Goal: Task Accomplishment & Management: Use online tool/utility

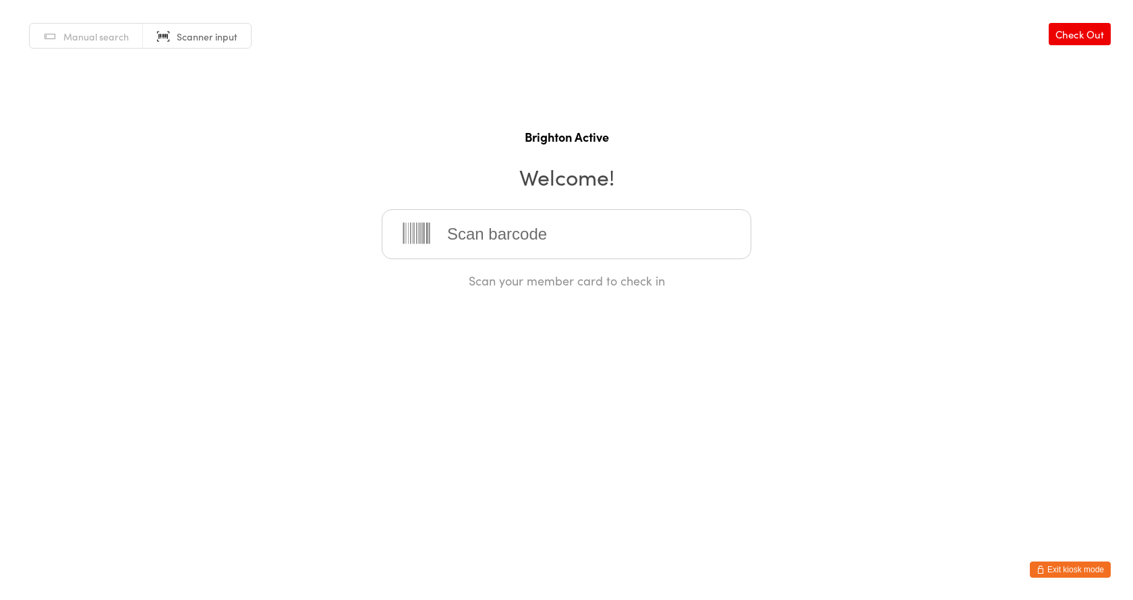
click at [60, 38] on link "Manual search" at bounding box center [86, 37] width 113 height 26
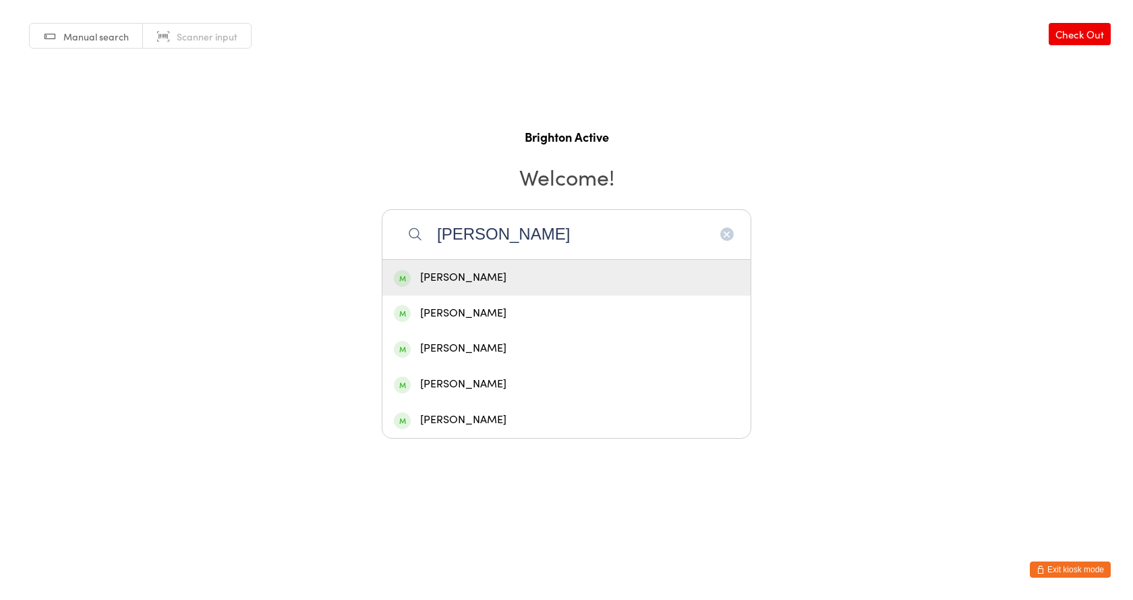
type input "Christina"
click at [482, 277] on div "[PERSON_NAME]" at bounding box center [566, 277] width 345 height 18
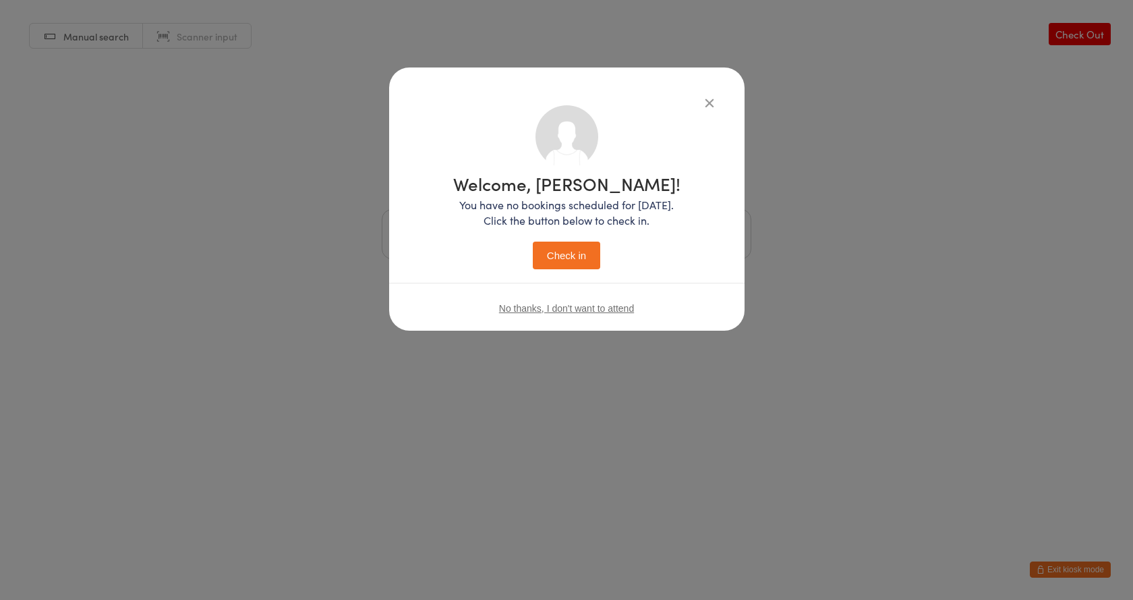
click at [590, 259] on button "Check in" at bounding box center [566, 256] width 67 height 28
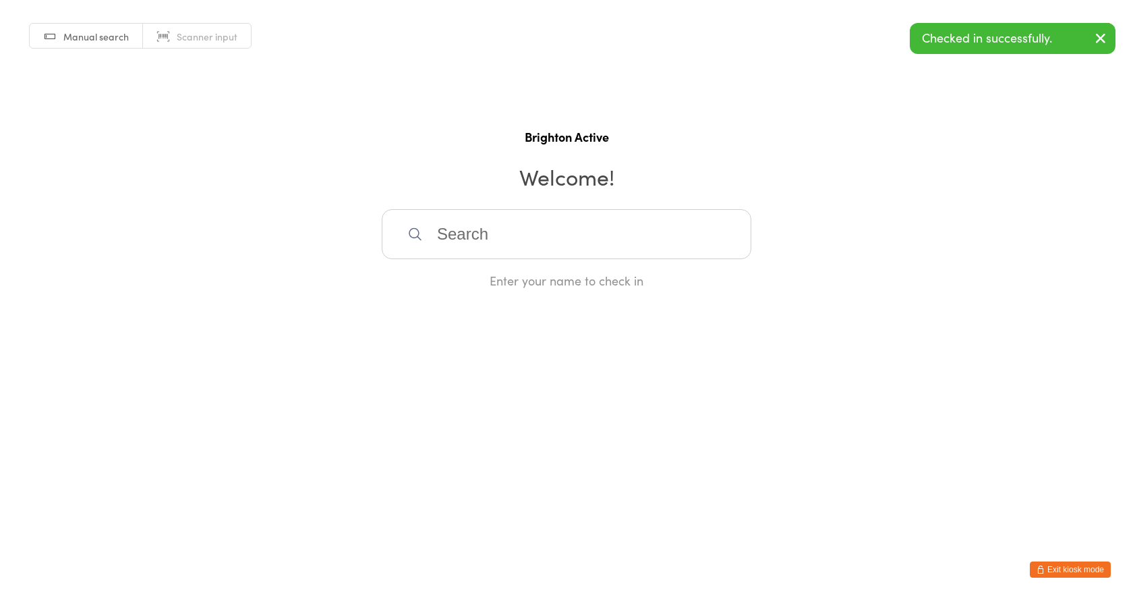
click at [516, 242] on input "search" at bounding box center [567, 234] width 370 height 50
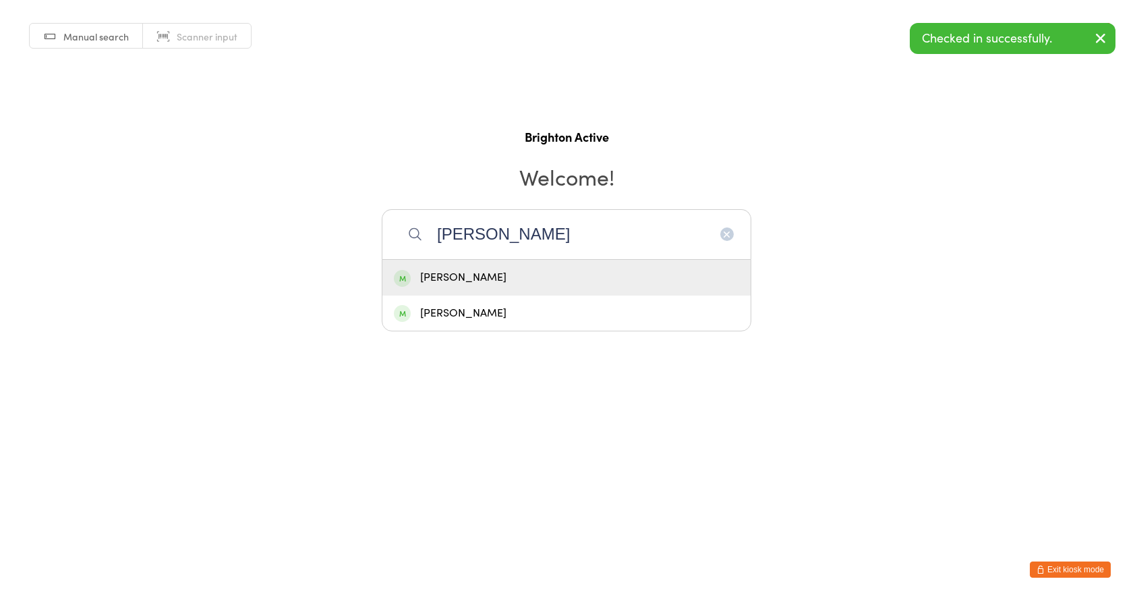
type input "peter"
click at [500, 271] on div "[PERSON_NAME]" at bounding box center [566, 277] width 345 height 18
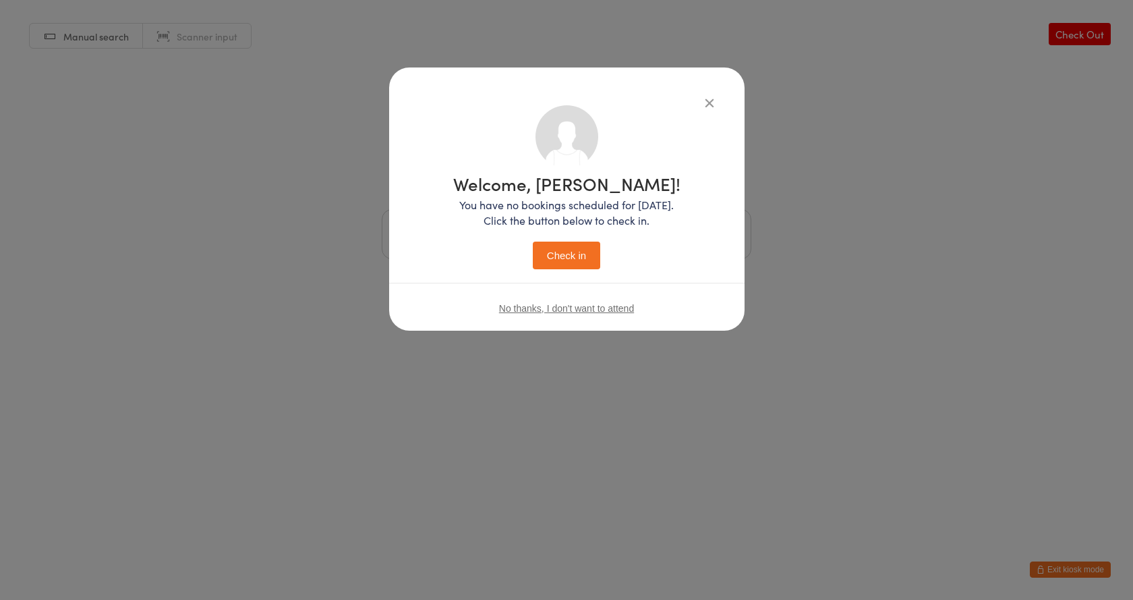
click at [556, 256] on button "Check in" at bounding box center [566, 256] width 67 height 28
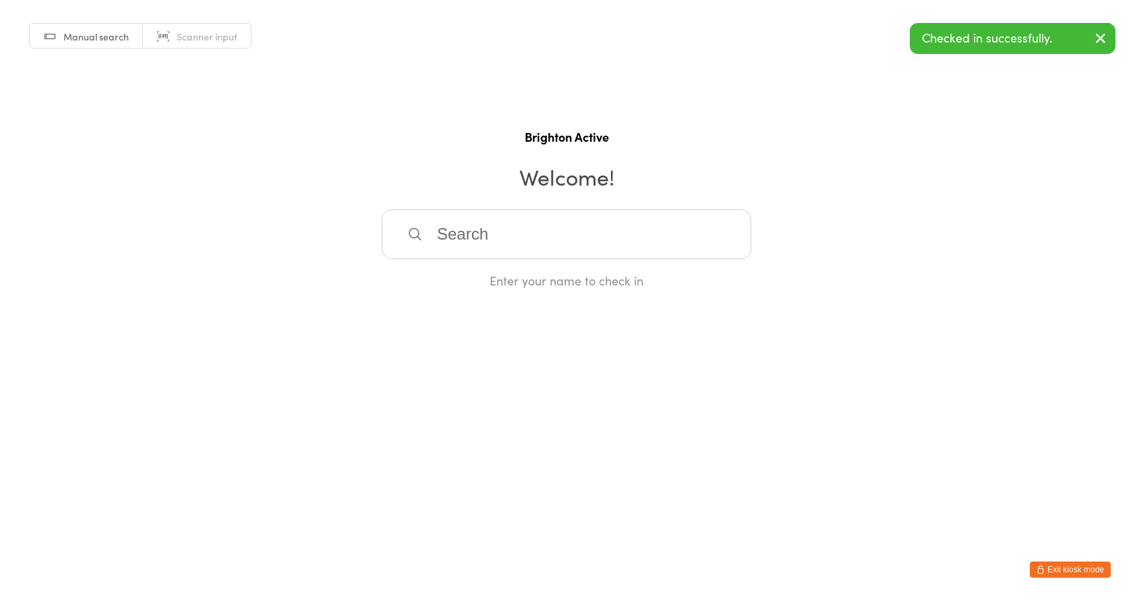
click at [1060, 563] on button "Exit kiosk mode" at bounding box center [1070, 569] width 81 height 16
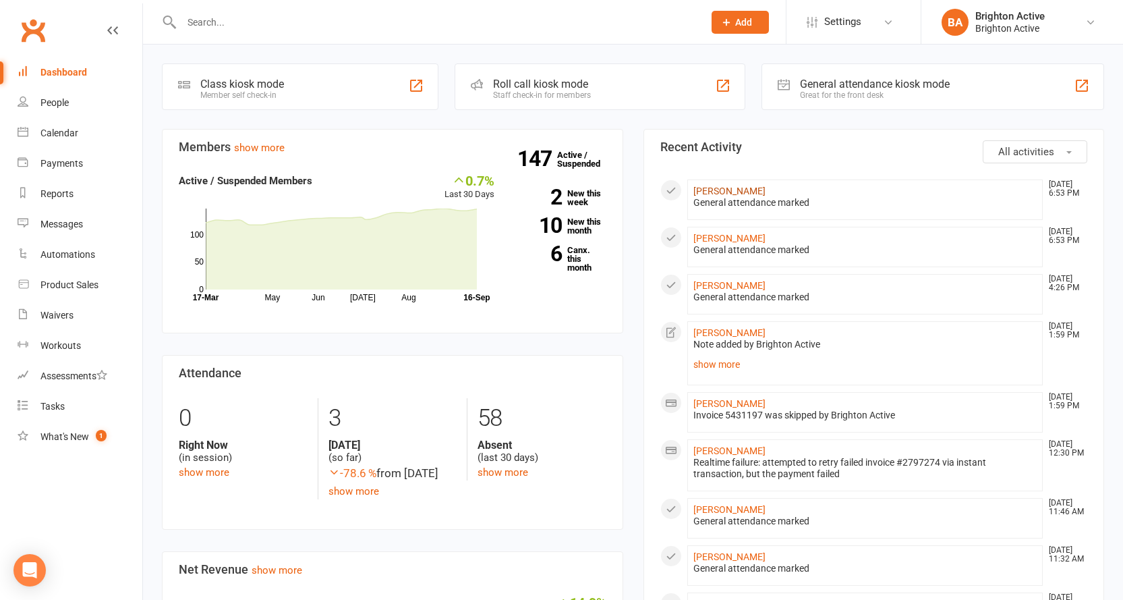
click at [742, 186] on link "[PERSON_NAME]" at bounding box center [729, 191] width 72 height 11
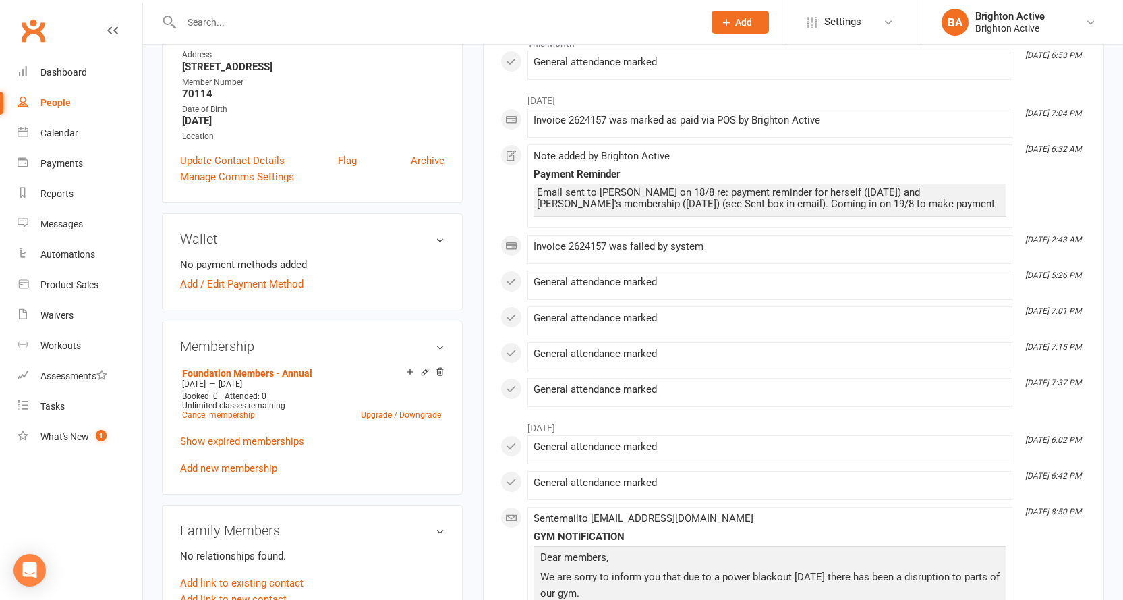
scroll to position [67, 0]
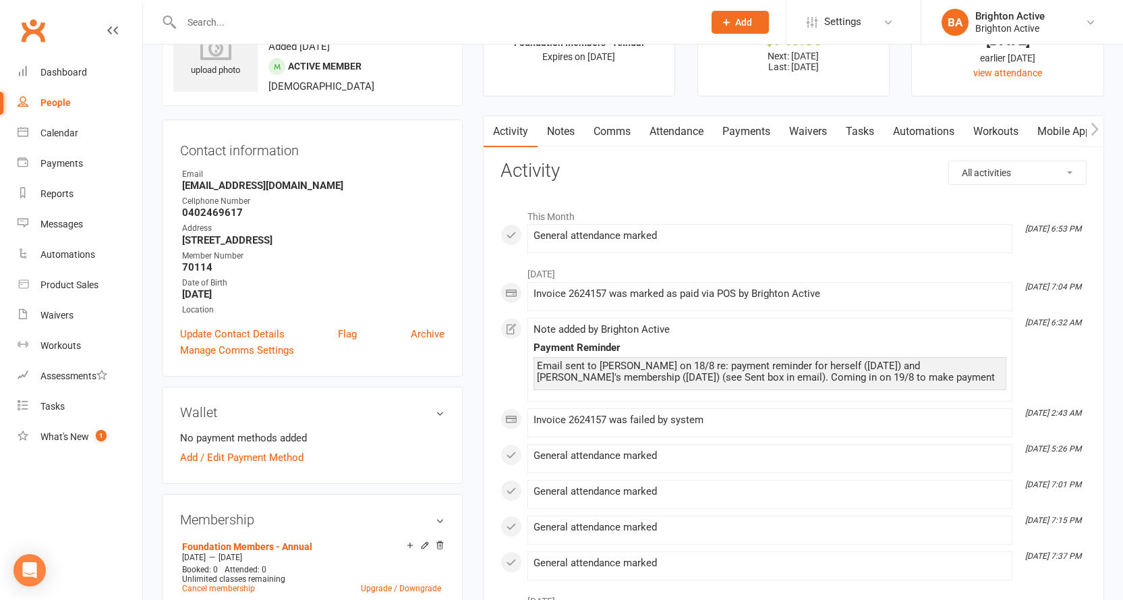
click at [743, 136] on link "Payments" at bounding box center [746, 131] width 67 height 31
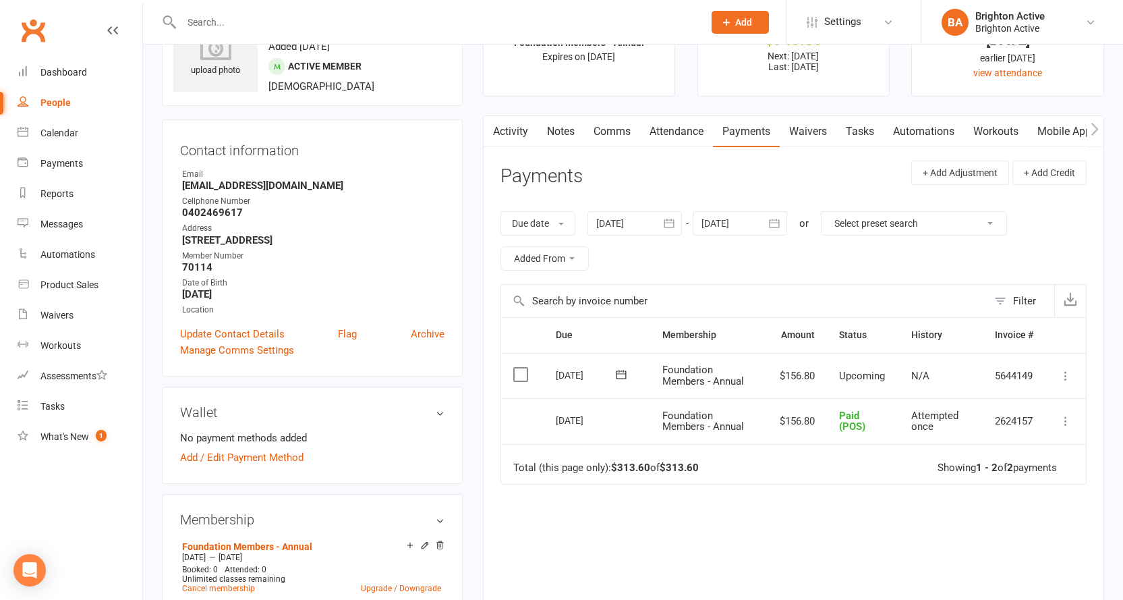
click at [1069, 381] on icon at bounding box center [1065, 375] width 13 height 13
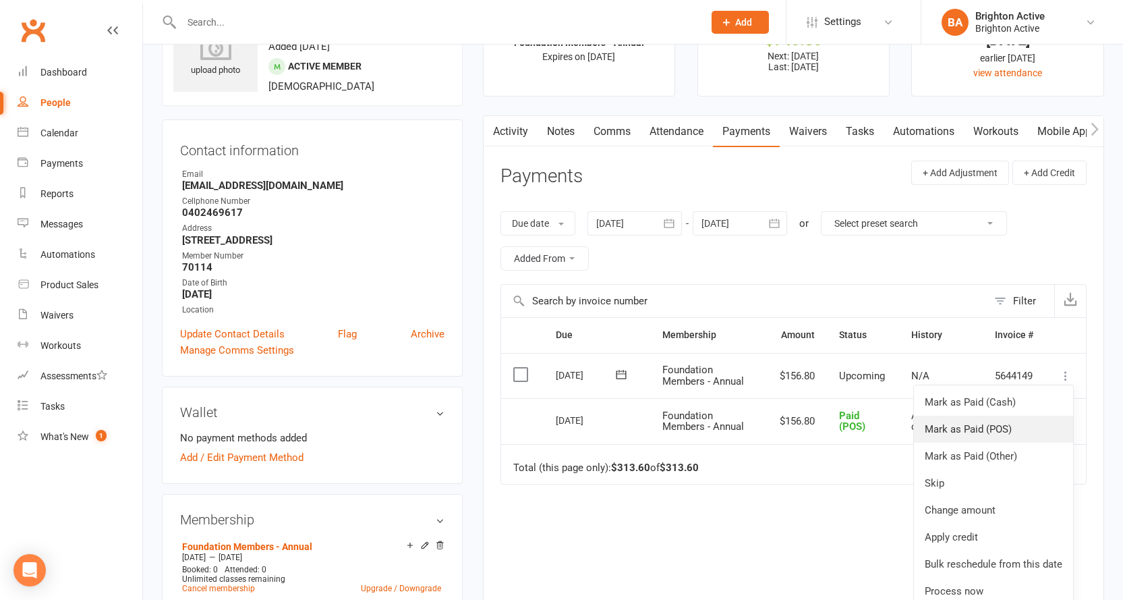
click at [995, 434] on link "Mark as Paid (POS)" at bounding box center [993, 429] width 159 height 27
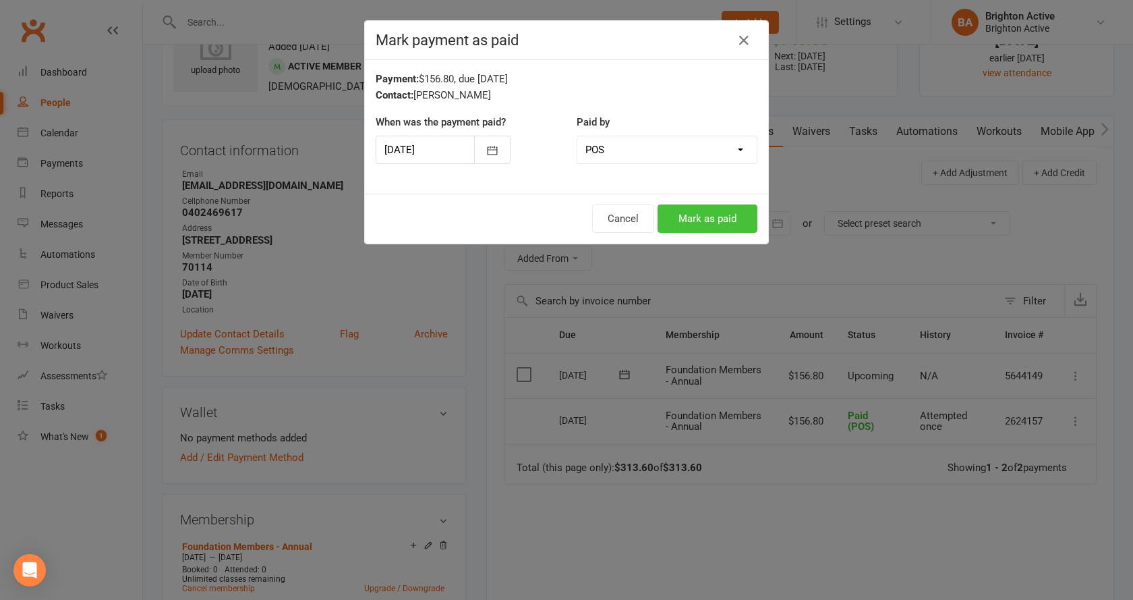
click at [691, 224] on button "Mark as paid" at bounding box center [708, 218] width 100 height 28
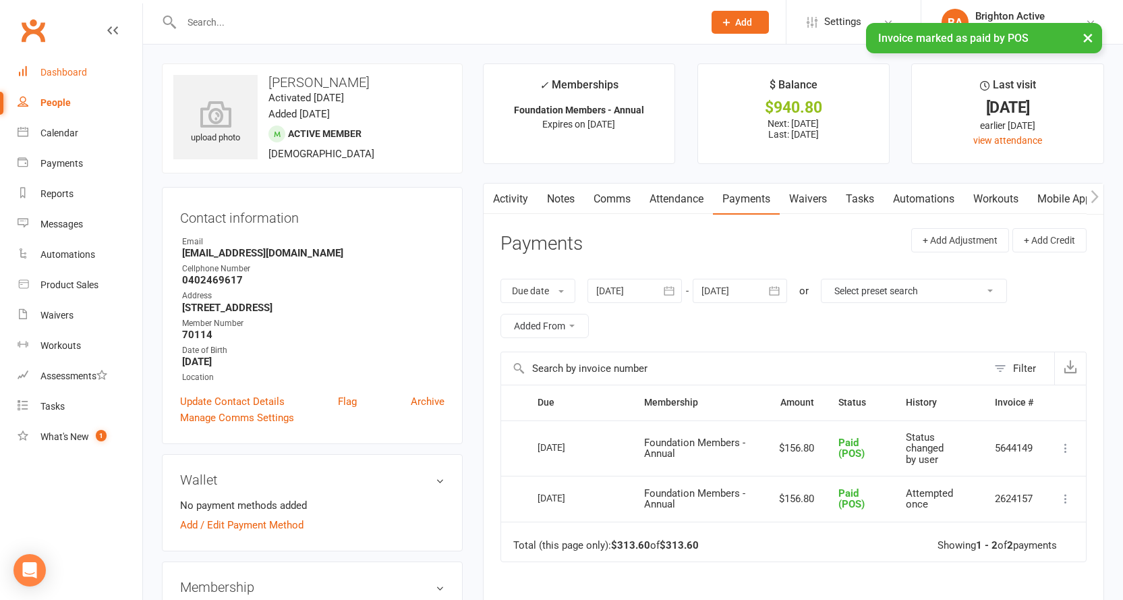
click at [65, 76] on div "Dashboard" at bounding box center [63, 72] width 47 height 11
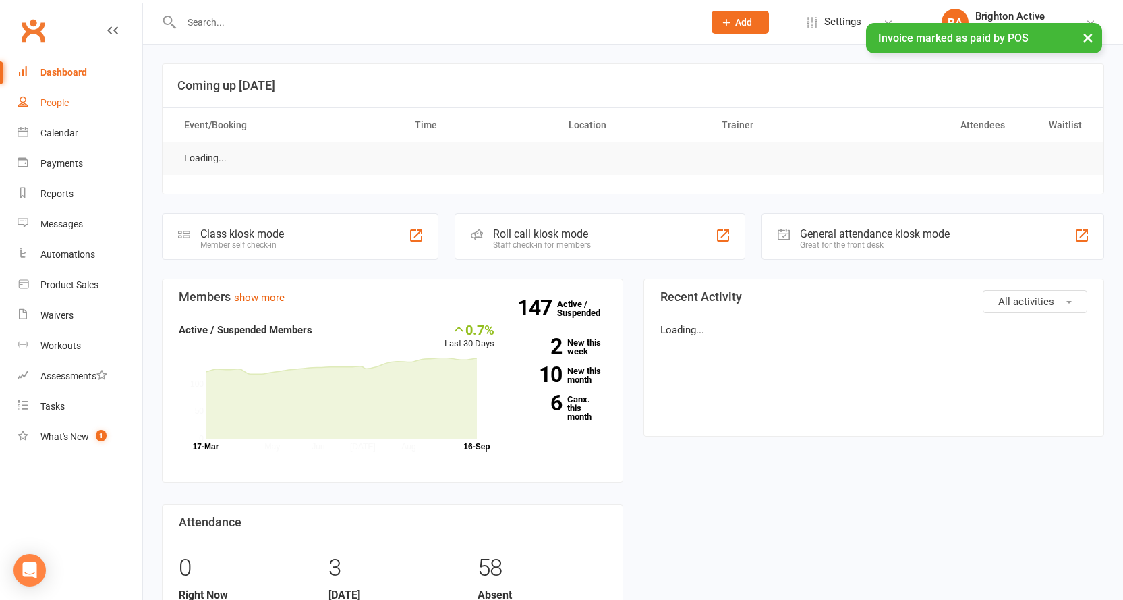
click at [55, 103] on div "People" at bounding box center [54, 102] width 28 height 11
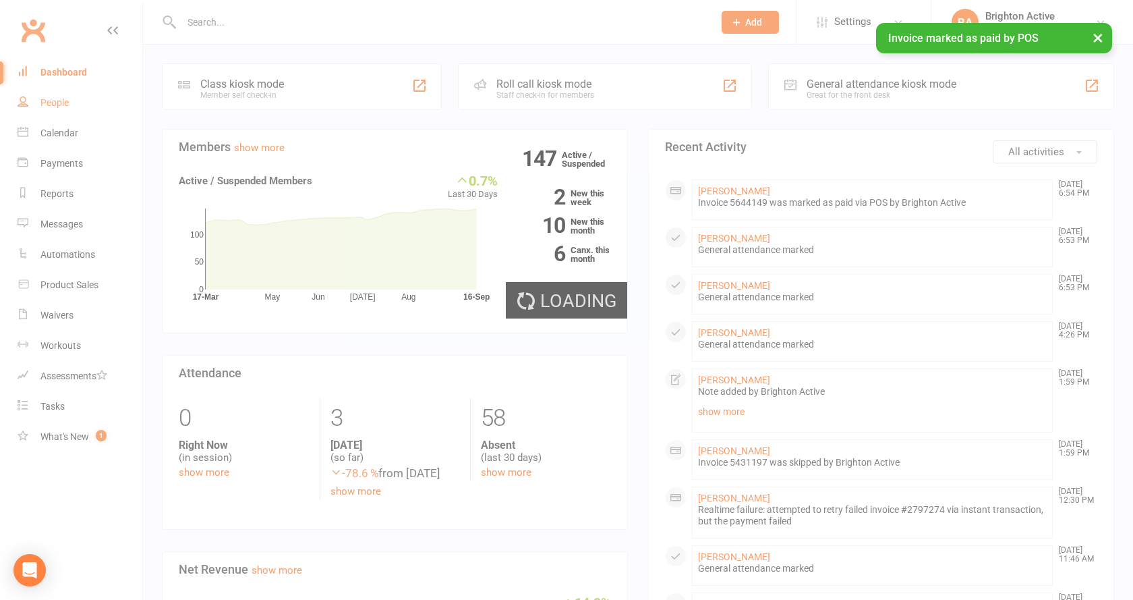
select select "true"
select select "100"
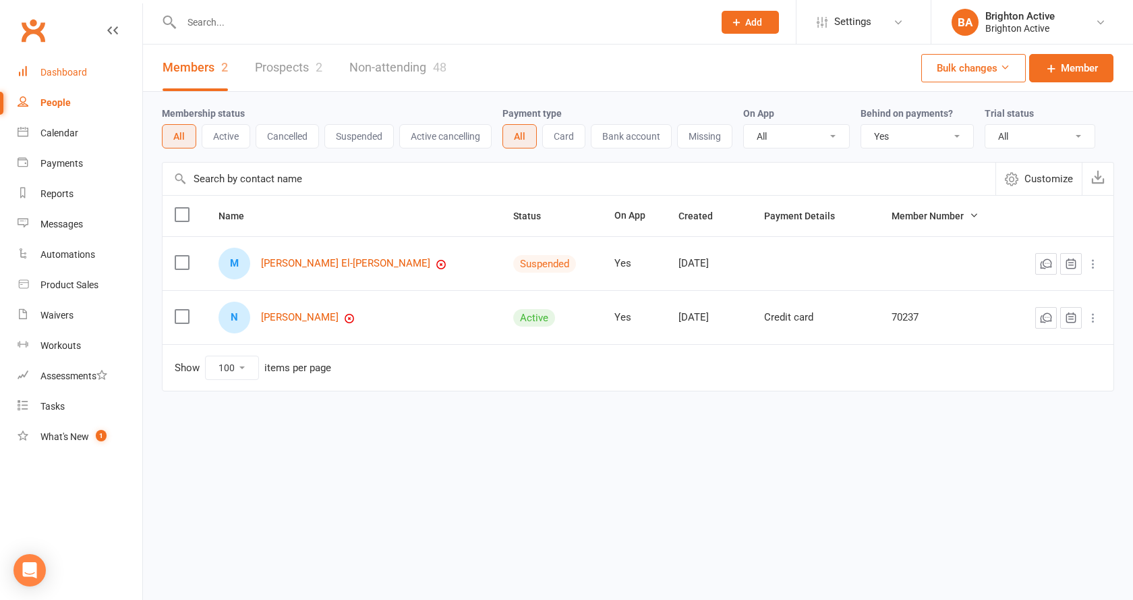
click at [65, 78] on div "Dashboard" at bounding box center [63, 72] width 47 height 11
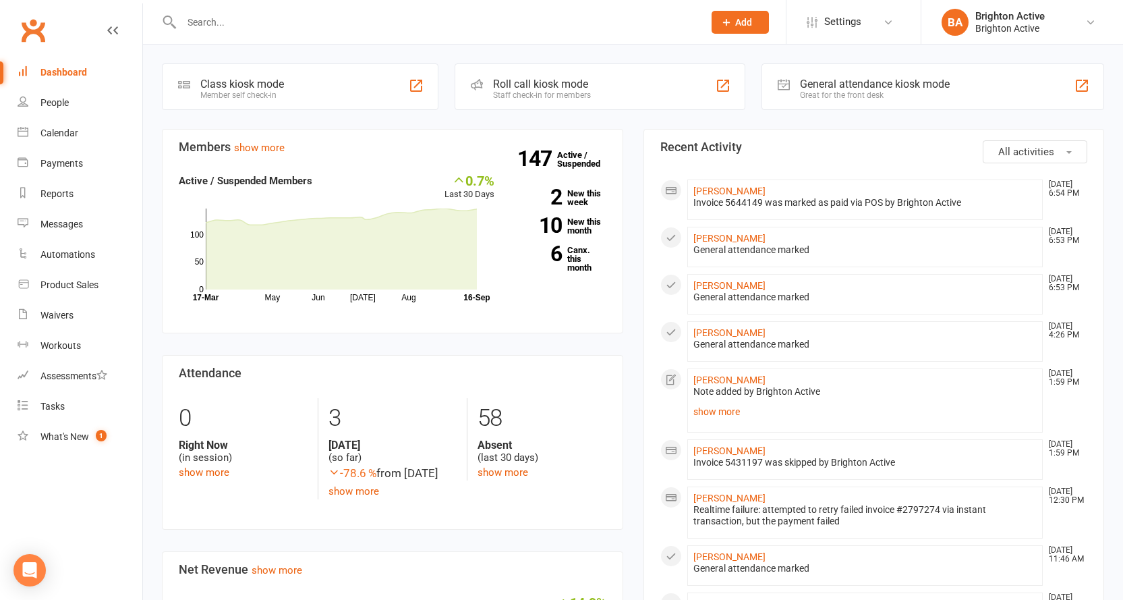
click at [714, 293] on div "General attendance marked" at bounding box center [865, 296] width 344 height 11
click at [714, 280] on link "[PERSON_NAME]" at bounding box center [729, 285] width 72 height 11
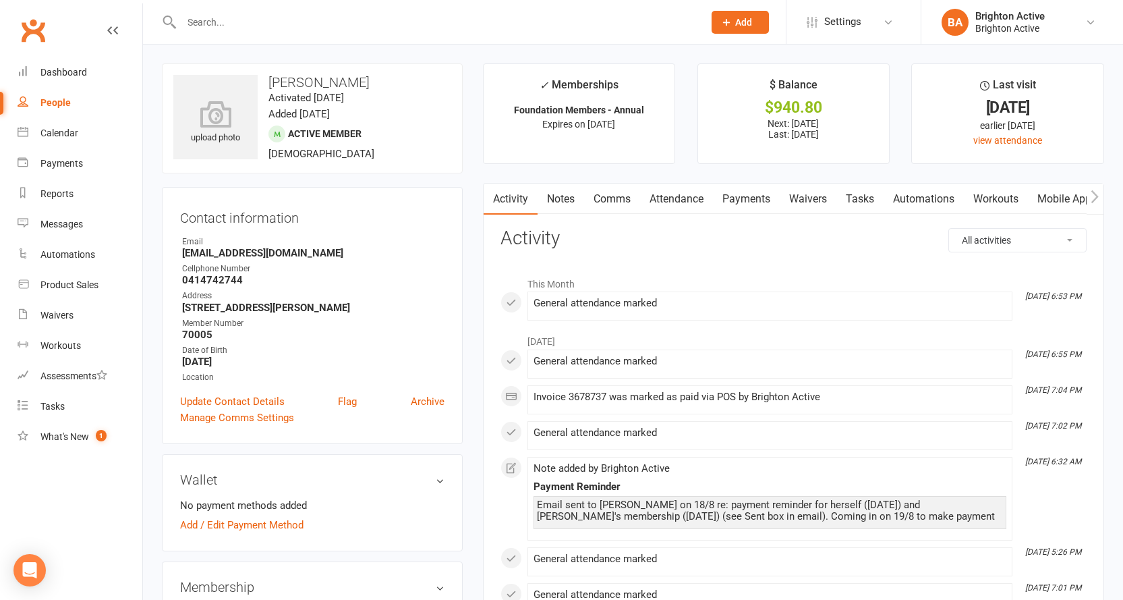
click at [749, 199] on link "Payments" at bounding box center [746, 198] width 67 height 31
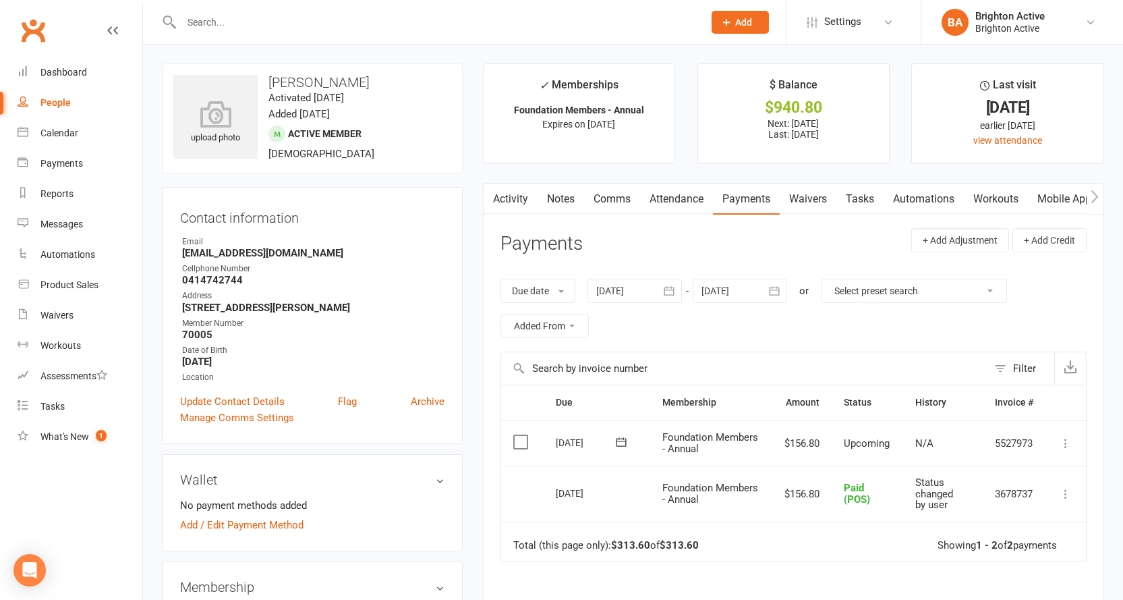
click at [1073, 446] on button at bounding box center [1066, 443] width 16 height 16
click at [1043, 494] on link "Mark as Paid (POS)" at bounding box center [993, 496] width 159 height 27
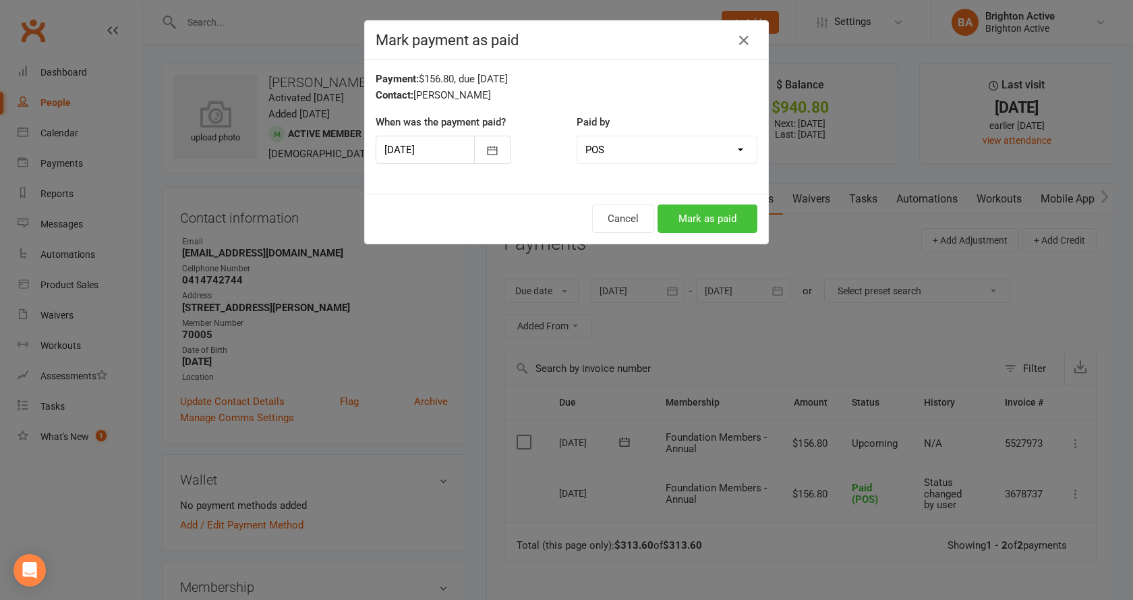
click at [708, 215] on button "Mark as paid" at bounding box center [708, 218] width 100 height 28
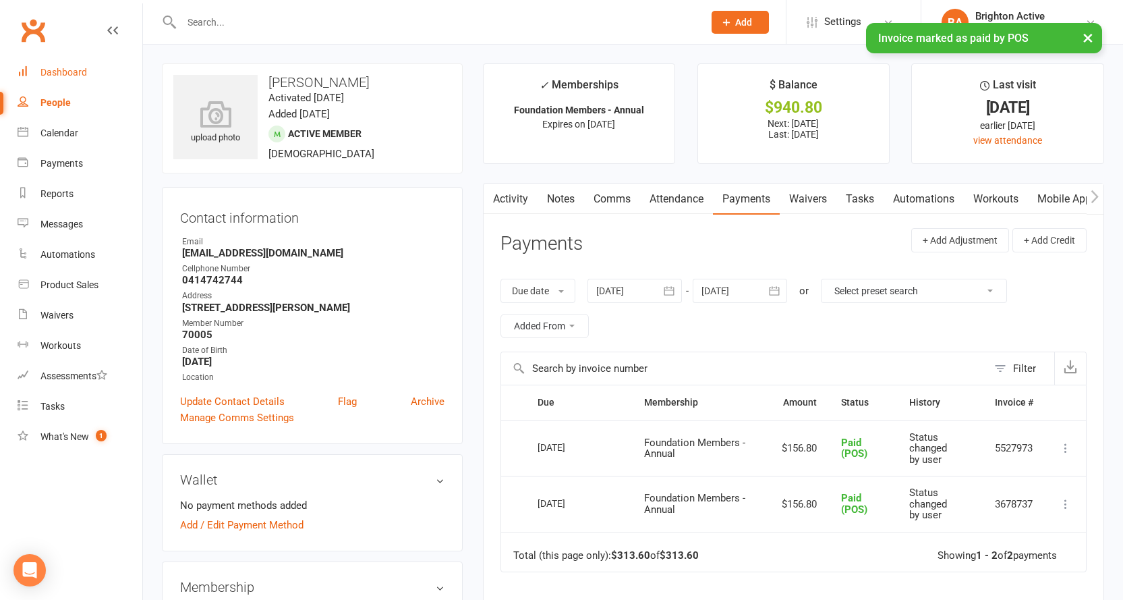
click at [91, 75] on link "Dashboard" at bounding box center [80, 72] width 125 height 30
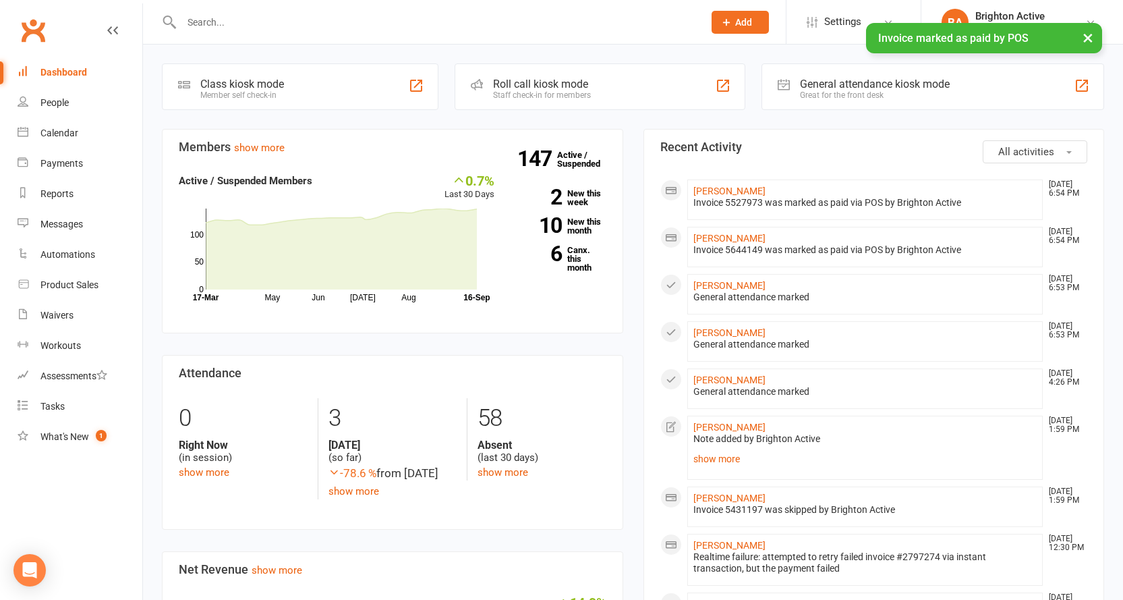
click at [855, 94] on div "Great for the front desk" at bounding box center [875, 94] width 150 height 9
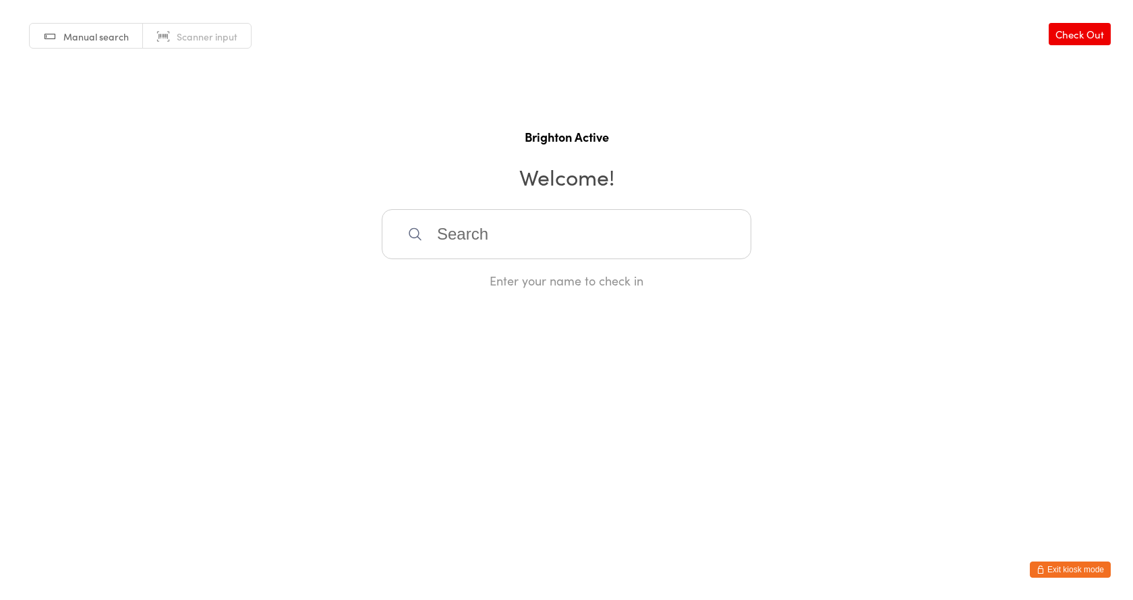
click at [175, 46] on link "Scanner input" at bounding box center [197, 37] width 108 height 26
